Goal: Participate in discussion: Engage in conversation with other users on a specific topic

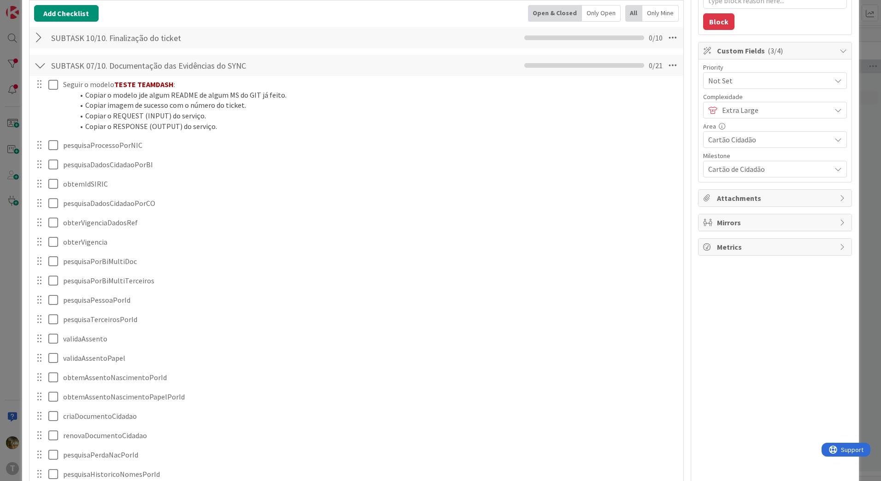
scroll to position [461, 0]
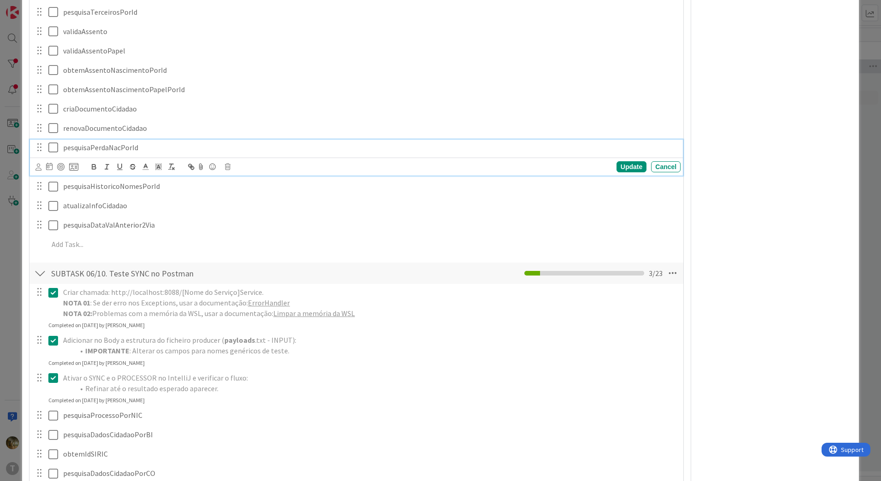
click at [53, 148] on icon at bounding box center [55, 147] width 14 height 11
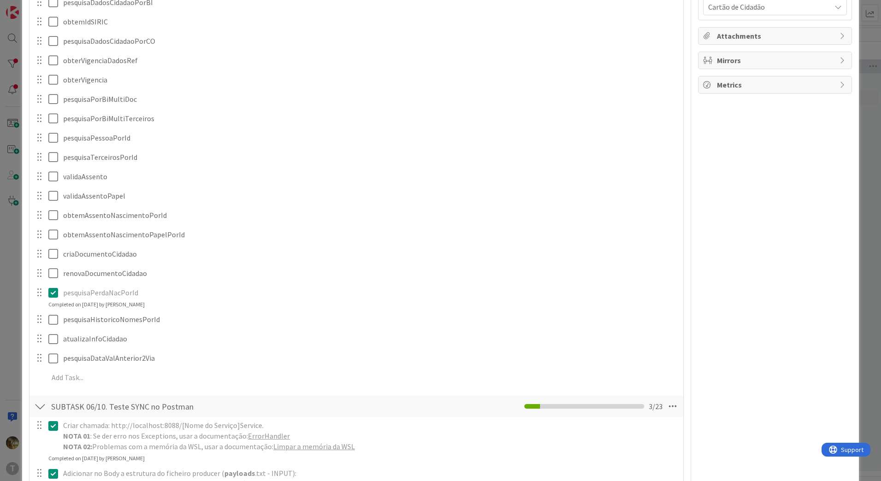
scroll to position [307, 0]
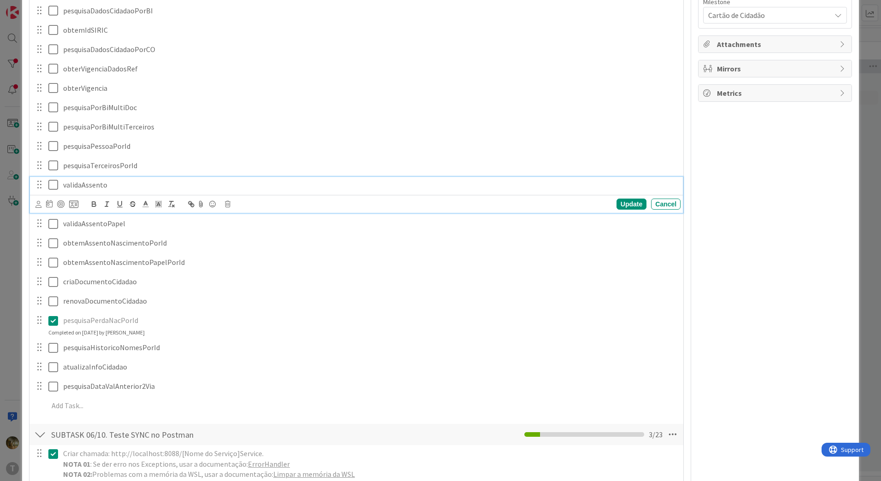
click at [52, 183] on icon at bounding box center [55, 184] width 14 height 11
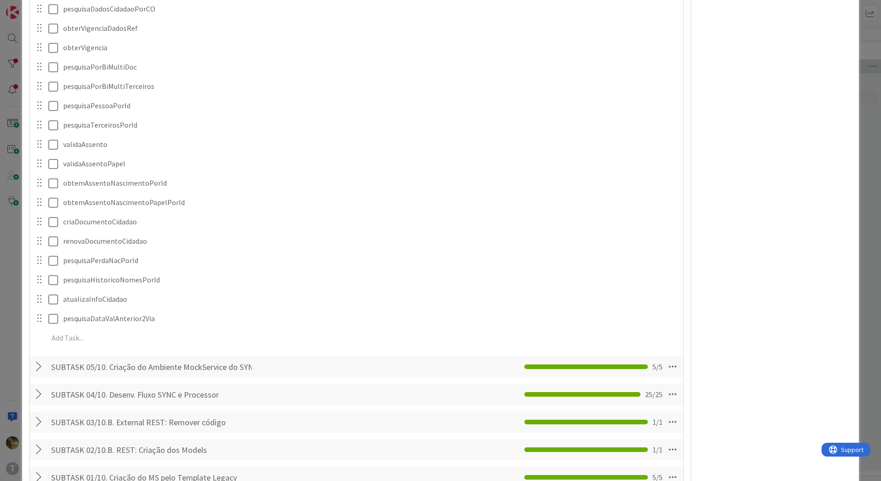
scroll to position [922, 0]
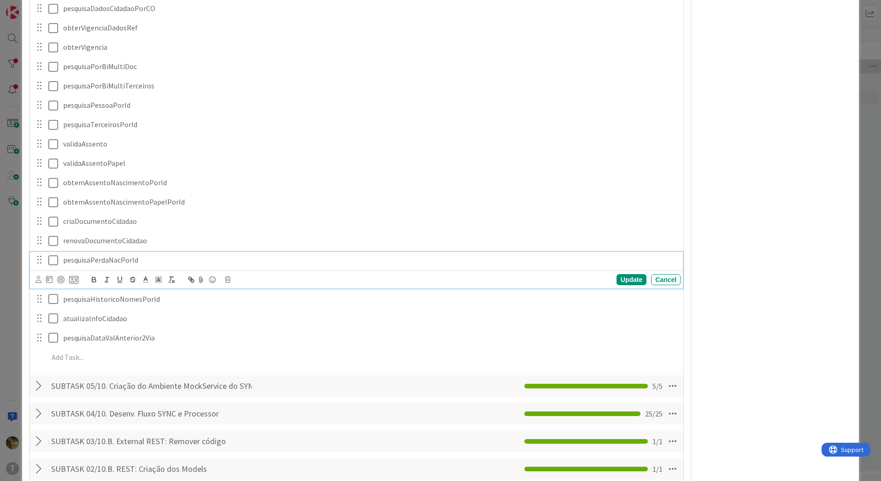
click at [52, 261] on icon at bounding box center [55, 260] width 14 height 11
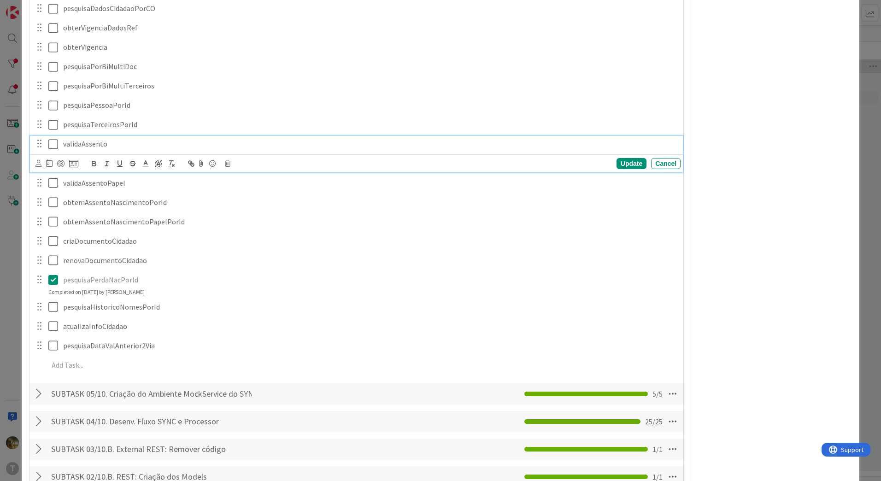
click at [51, 149] on icon at bounding box center [55, 144] width 14 height 11
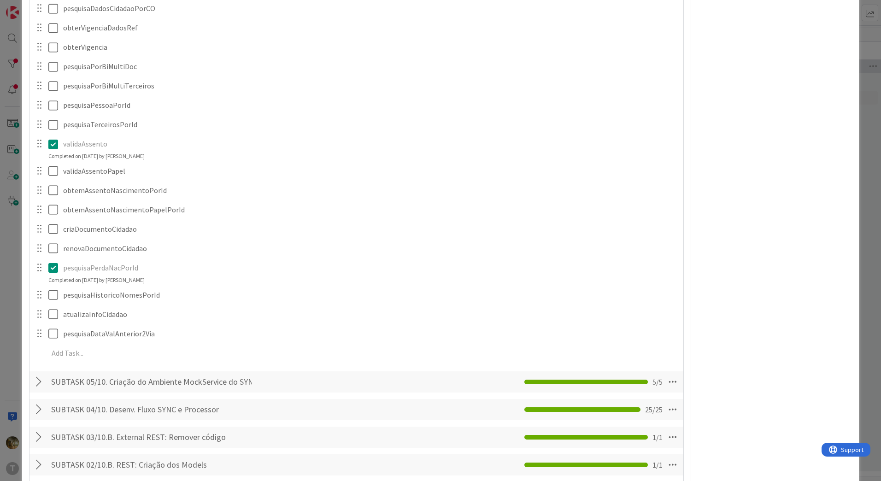
scroll to position [1383, 0]
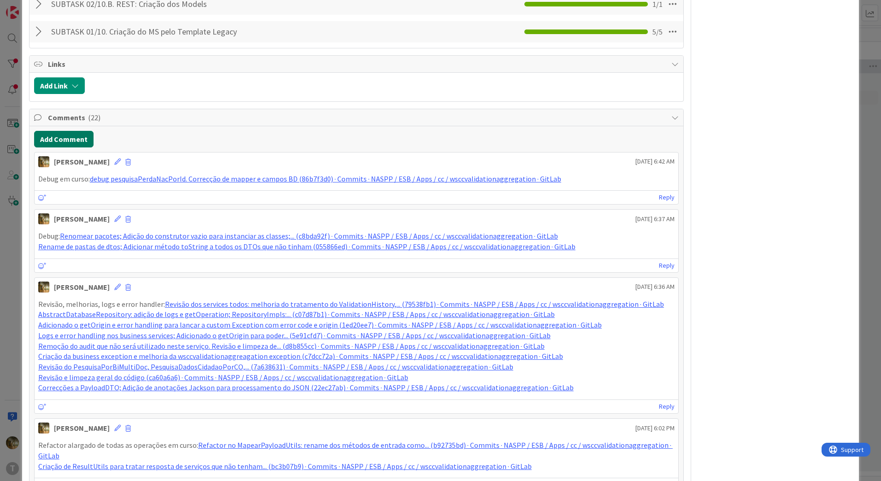
click at [57, 138] on button "Add Comment" at bounding box center [63, 139] width 59 height 17
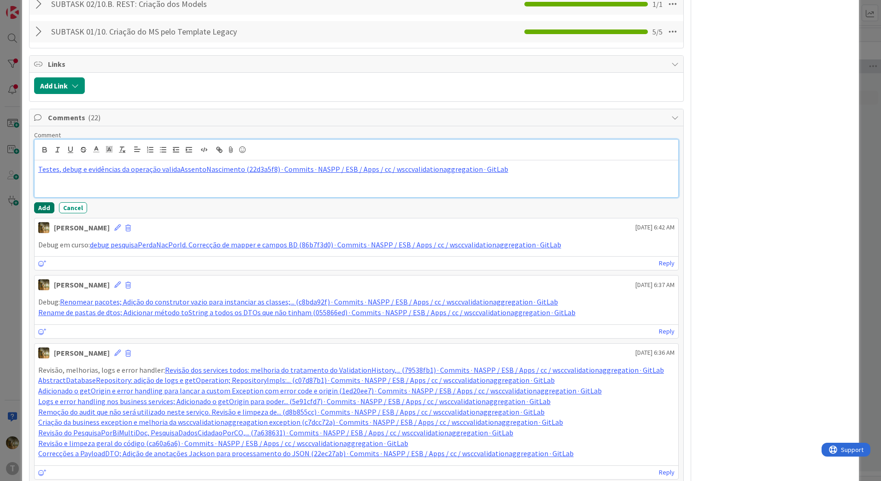
click at [40, 207] on button "Add" at bounding box center [44, 207] width 20 height 11
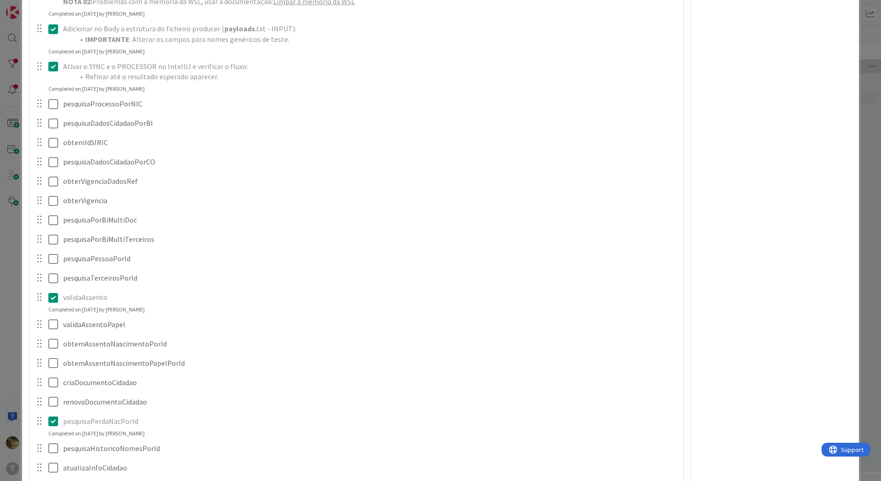
scroll to position [922, 0]
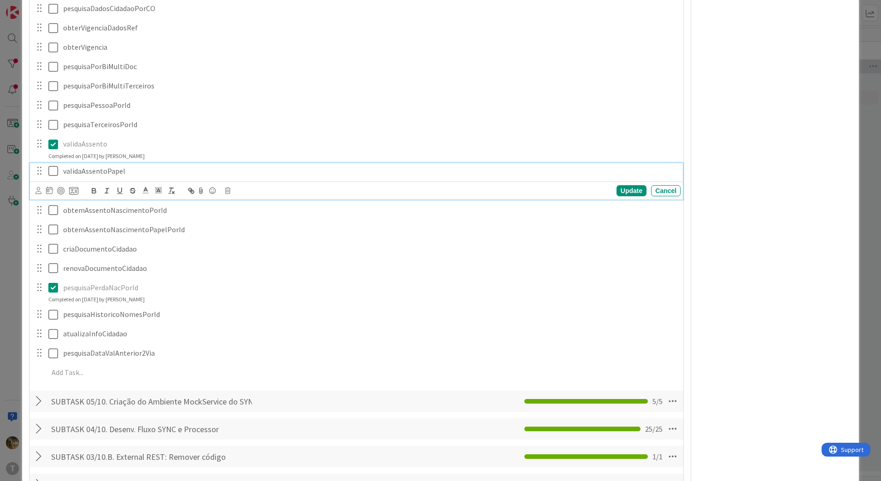
click at [54, 171] on icon at bounding box center [55, 170] width 14 height 11
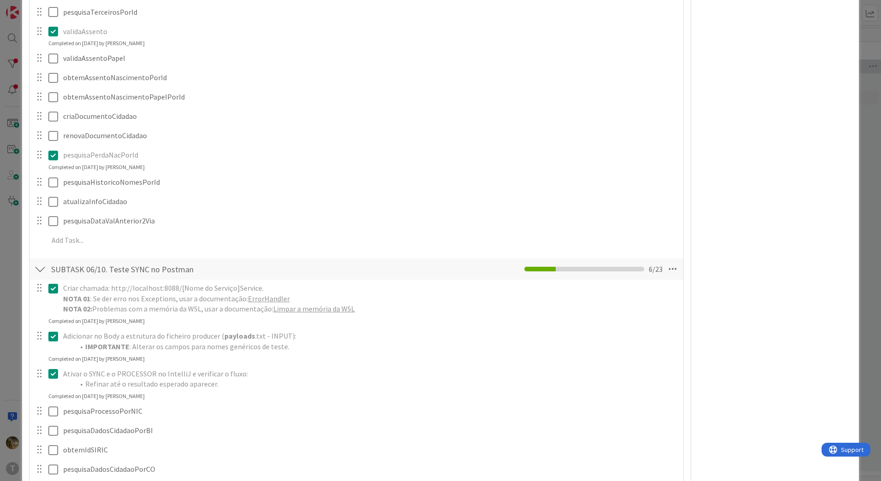
scroll to position [307, 0]
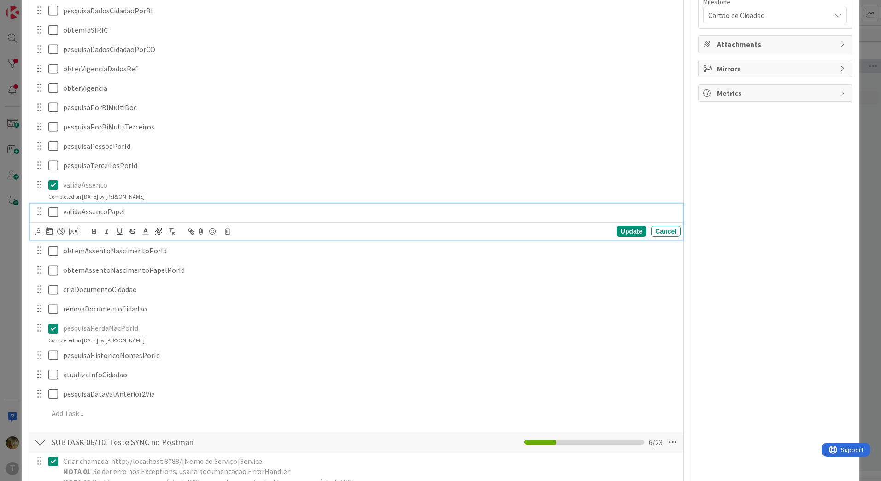
click at [54, 210] on icon at bounding box center [55, 212] width 14 height 11
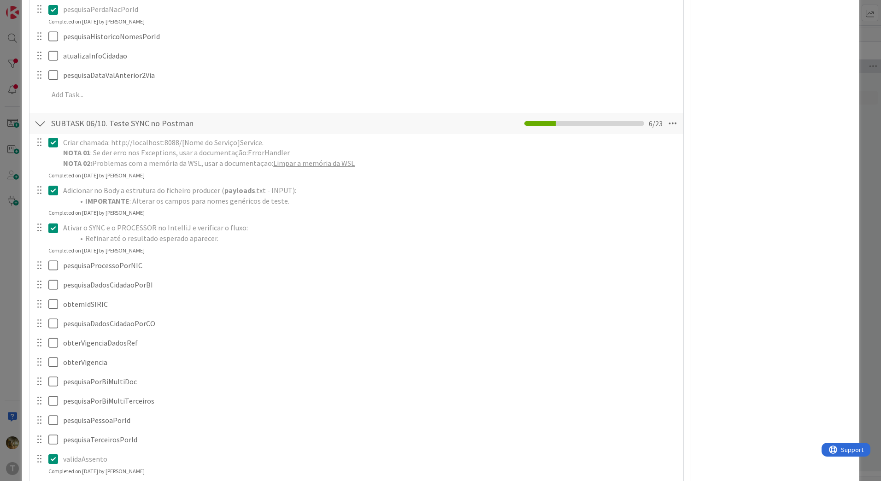
scroll to position [1229, 0]
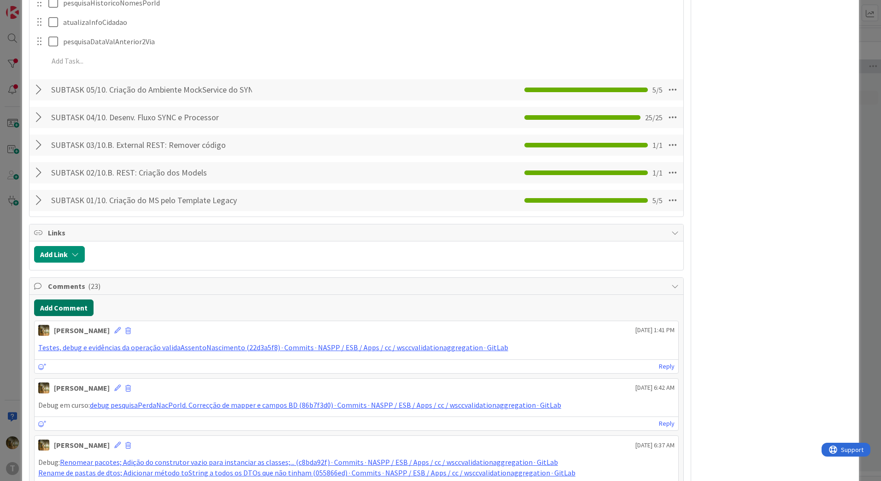
click at [71, 305] on button "Add Comment" at bounding box center [63, 308] width 59 height 17
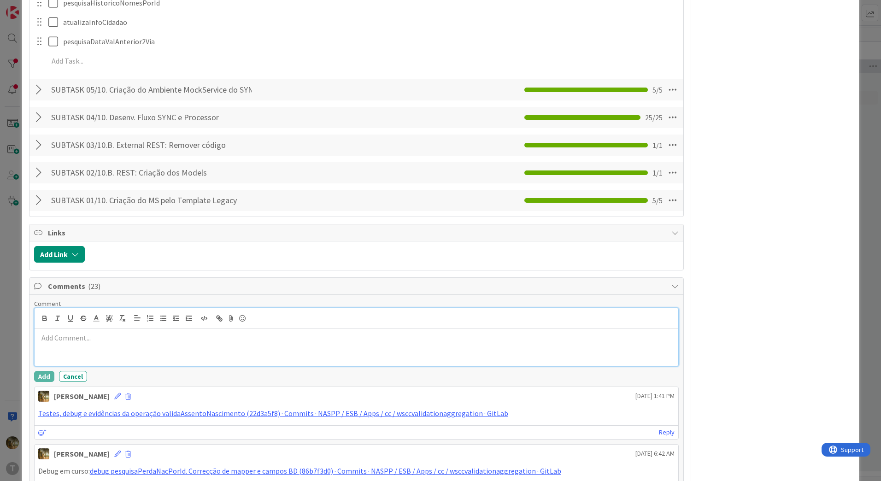
click at [118, 342] on p at bounding box center [356, 338] width 637 height 11
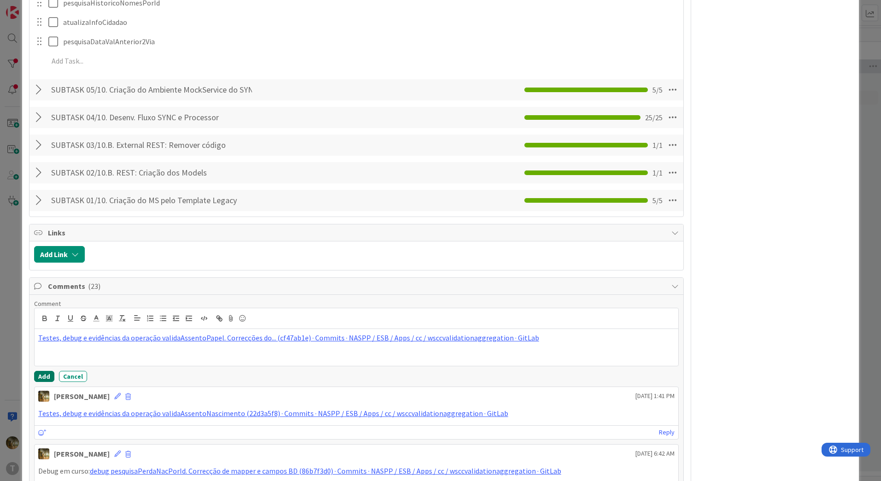
click at [44, 375] on button "Add" at bounding box center [44, 376] width 20 height 11
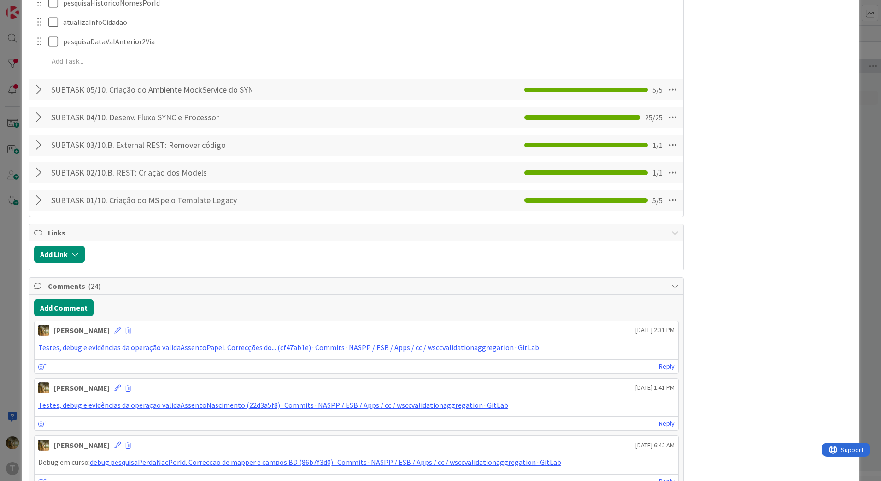
type textarea "x"
